Goal: Communication & Community: Answer question/provide support

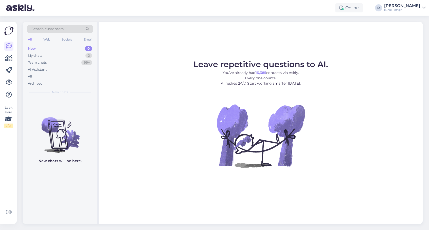
click at [34, 47] on div "New" at bounding box center [32, 48] width 8 height 5
click at [42, 38] on div "All Web Socials Email" at bounding box center [60, 40] width 66 height 8
click at [41, 38] on div "All Web Socials Email" at bounding box center [60, 40] width 66 height 8
click at [47, 38] on div "Web" at bounding box center [46, 39] width 9 height 7
click at [38, 54] on div "My chats" at bounding box center [35, 55] width 14 height 5
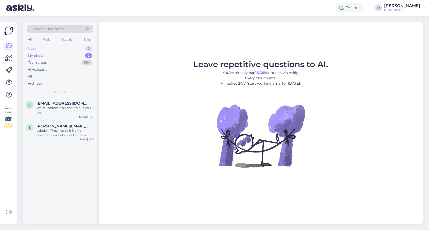
click at [37, 51] on div "New 0" at bounding box center [60, 48] width 66 height 7
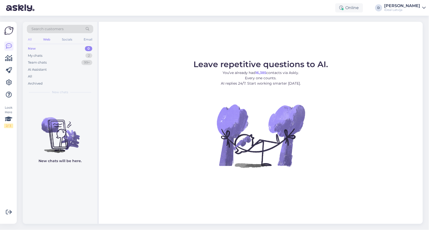
click at [28, 40] on div "All" at bounding box center [30, 39] width 6 height 7
click at [41, 63] on div "Team chats" at bounding box center [37, 62] width 19 height 5
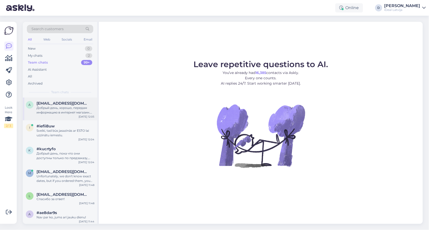
click at [75, 117] on div "a [EMAIL_ADDRESS][DOMAIN_NAME] Добрый день, хорошо, передам информацию в интерн…" at bounding box center [60, 109] width 75 height 23
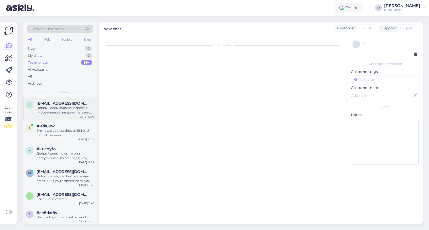
scroll to position [117, 0]
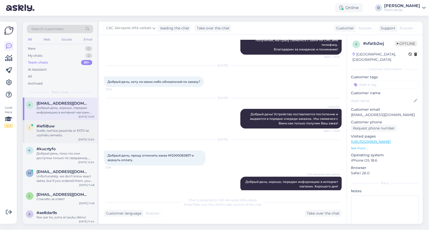
click at [55, 138] on div "i #iefii8uw Sveiki, tad būs jasazinās ar ESTO lai uzzinātu iemeslu. [DATE] 12:04" at bounding box center [60, 131] width 75 height 23
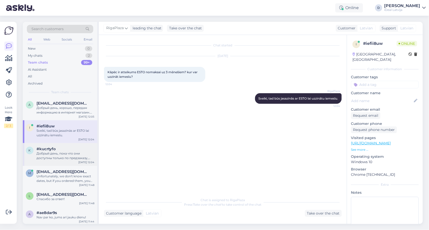
click at [65, 158] on div "Добрый день, пока что они доступны только по предзаказу, желаете заказать?" at bounding box center [66, 155] width 58 height 9
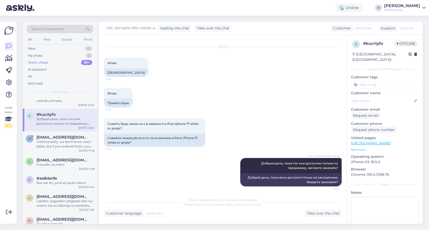
scroll to position [37, 0]
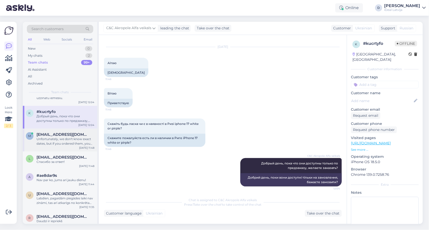
click at [67, 143] on div "Unfortunately, we don't know exact dates, but if you ordered them, you will rec…" at bounding box center [66, 141] width 58 height 9
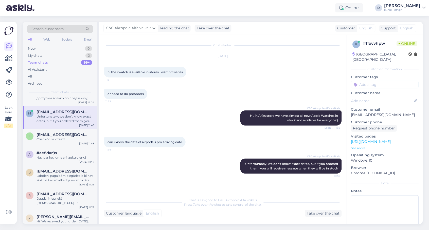
scroll to position [65, 0]
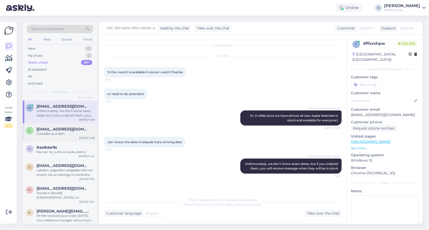
click at [68, 134] on div "l [EMAIL_ADDRESS][DOMAIN_NAME] Спасибо за ответ! [DATE] 11:48" at bounding box center [60, 133] width 75 height 18
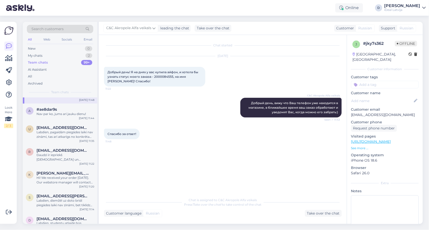
scroll to position [104, 0]
click at [68, 118] on div "a #ae8dar9s Nav par ko, jums arī jauku dienu! [DATE] 11:44" at bounding box center [60, 112] width 75 height 18
